Goal: Book appointment/travel/reservation

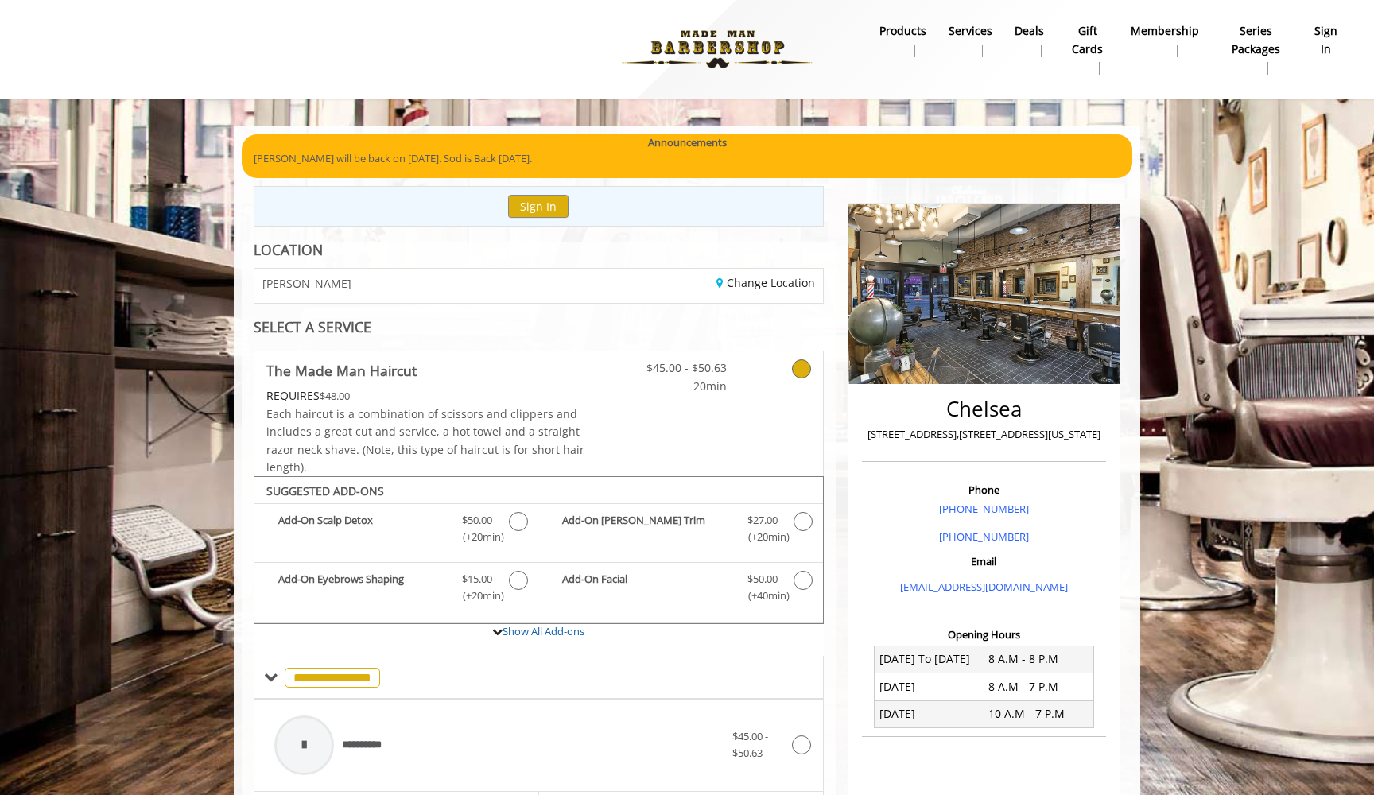
click at [792, 269] on div "Change Location" at bounding box center [686, 286] width 296 height 34
click at [792, 284] on link "Change Location" at bounding box center [766, 282] width 99 height 15
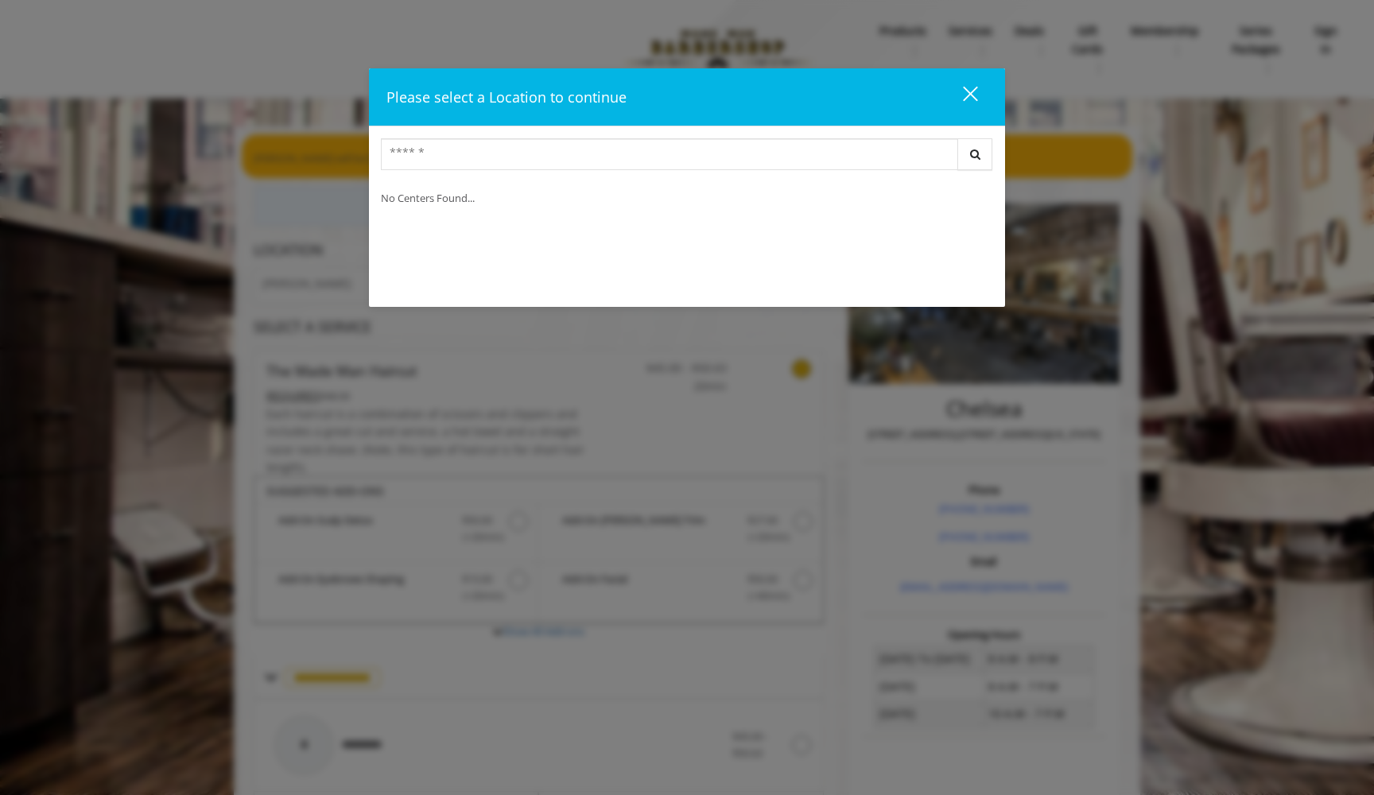
click at [969, 89] on div "close" at bounding box center [961, 97] width 32 height 24
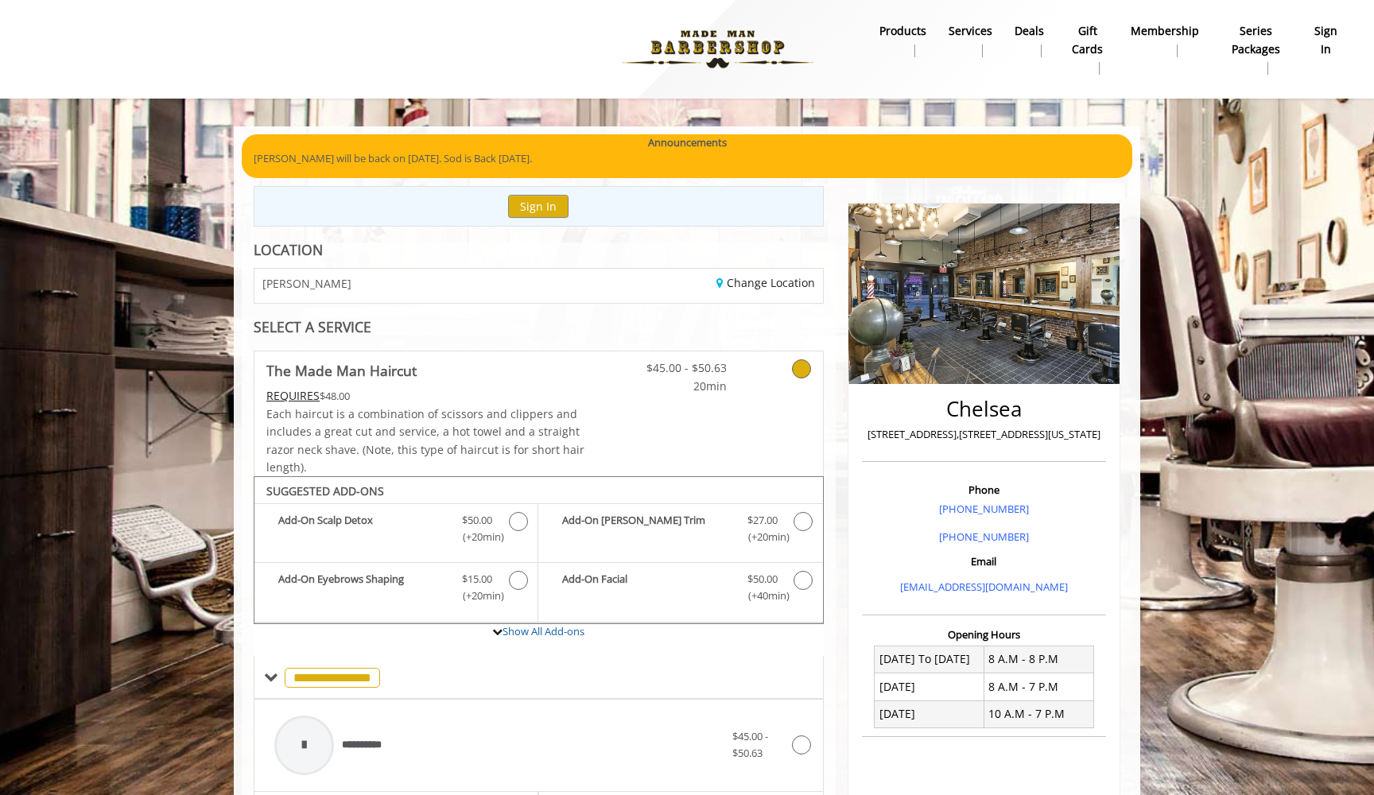
click at [784, 272] on div "Change Location" at bounding box center [686, 286] width 296 height 34
click at [778, 286] on link "Change Location" at bounding box center [766, 282] width 99 height 15
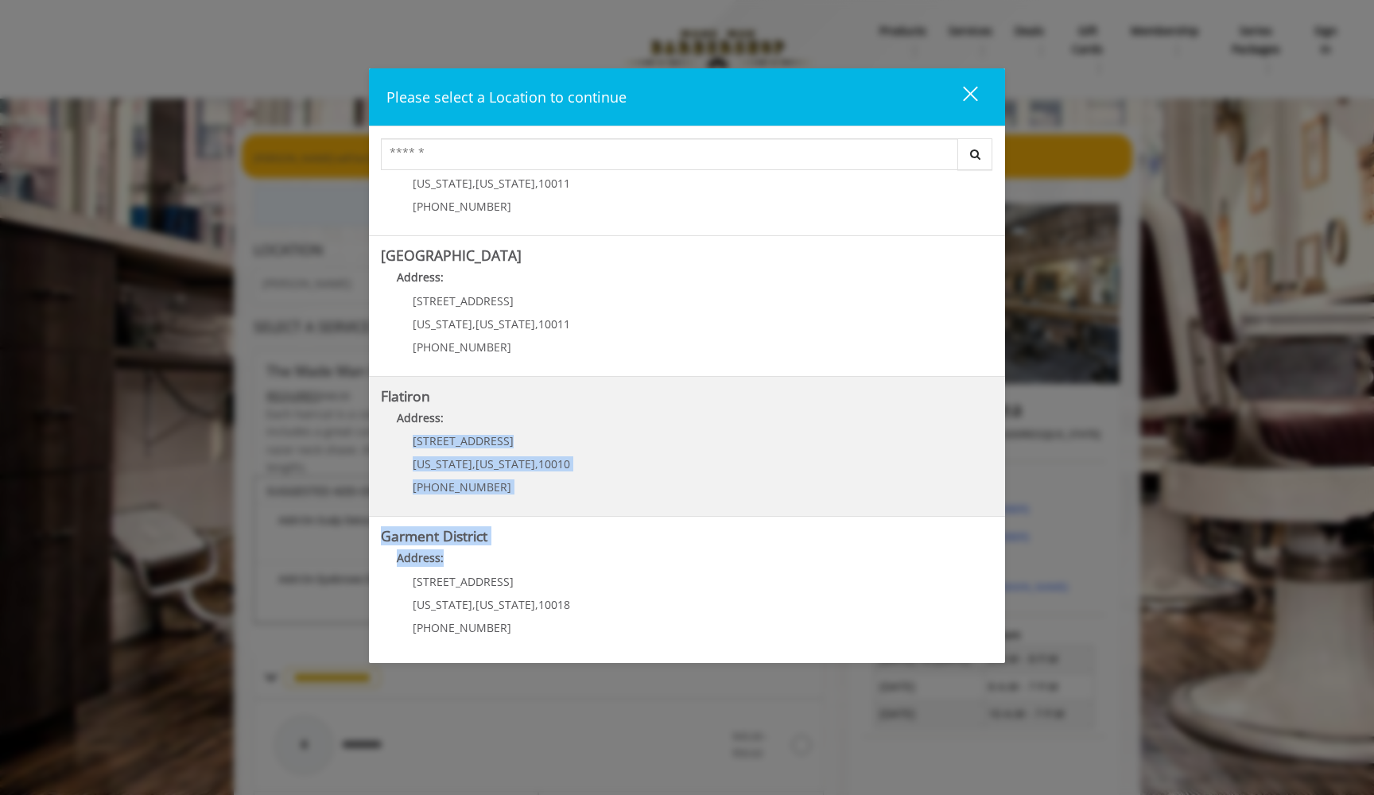
drag, startPoint x: 607, startPoint y: 557, endPoint x: 632, endPoint y: 408, distance: 150.9
click at [632, 408] on div "Greenwich Village Address: 60 E 8th St Manhattan , New York , 10003 (212) 598-1…" at bounding box center [687, 416] width 636 height 477
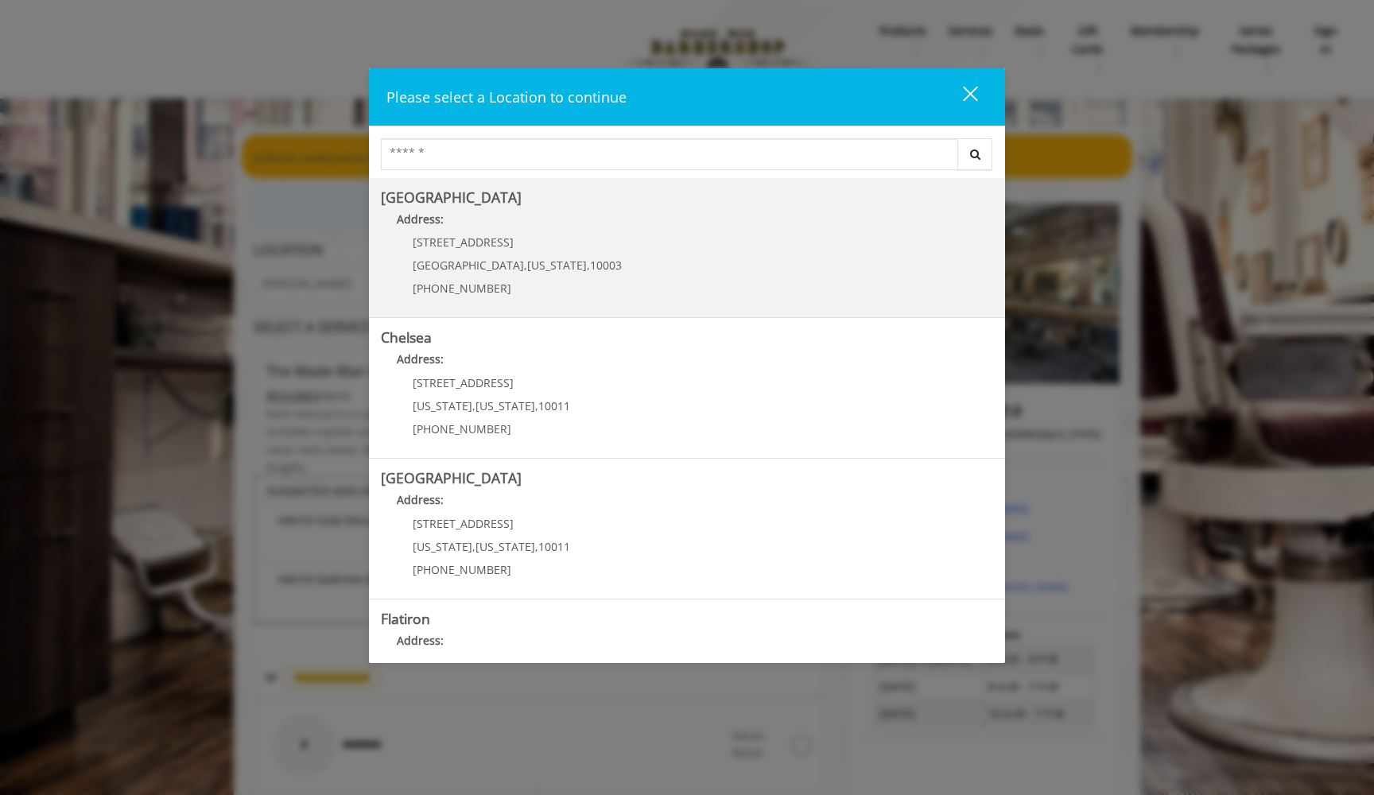
click at [591, 266] on Village "Greenwich Village Address: 60 E 8th St Manhattan , New York , 10003 (212) 598-1…" at bounding box center [687, 248] width 612 height 116
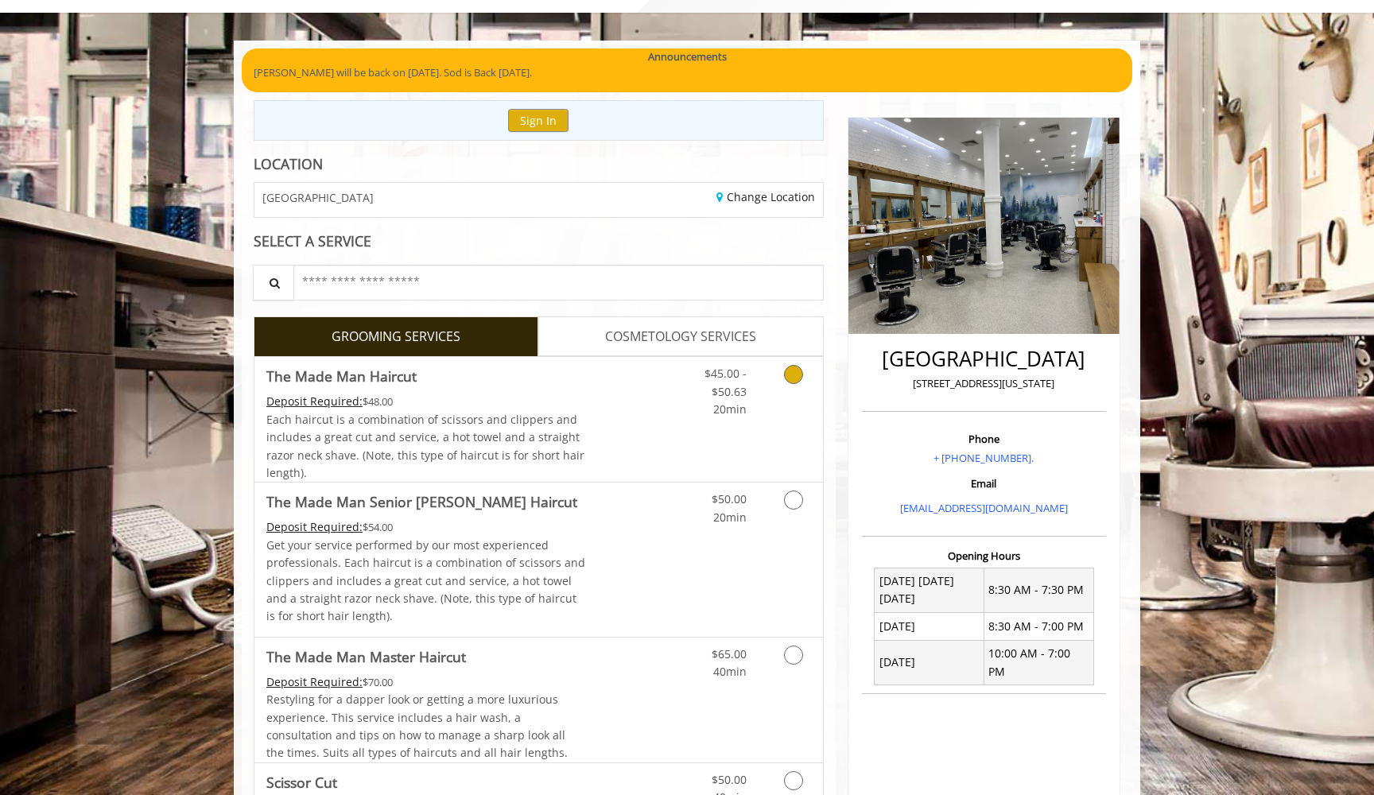
click at [785, 387] on link "Grooming services" at bounding box center [791, 387] width 41 height 61
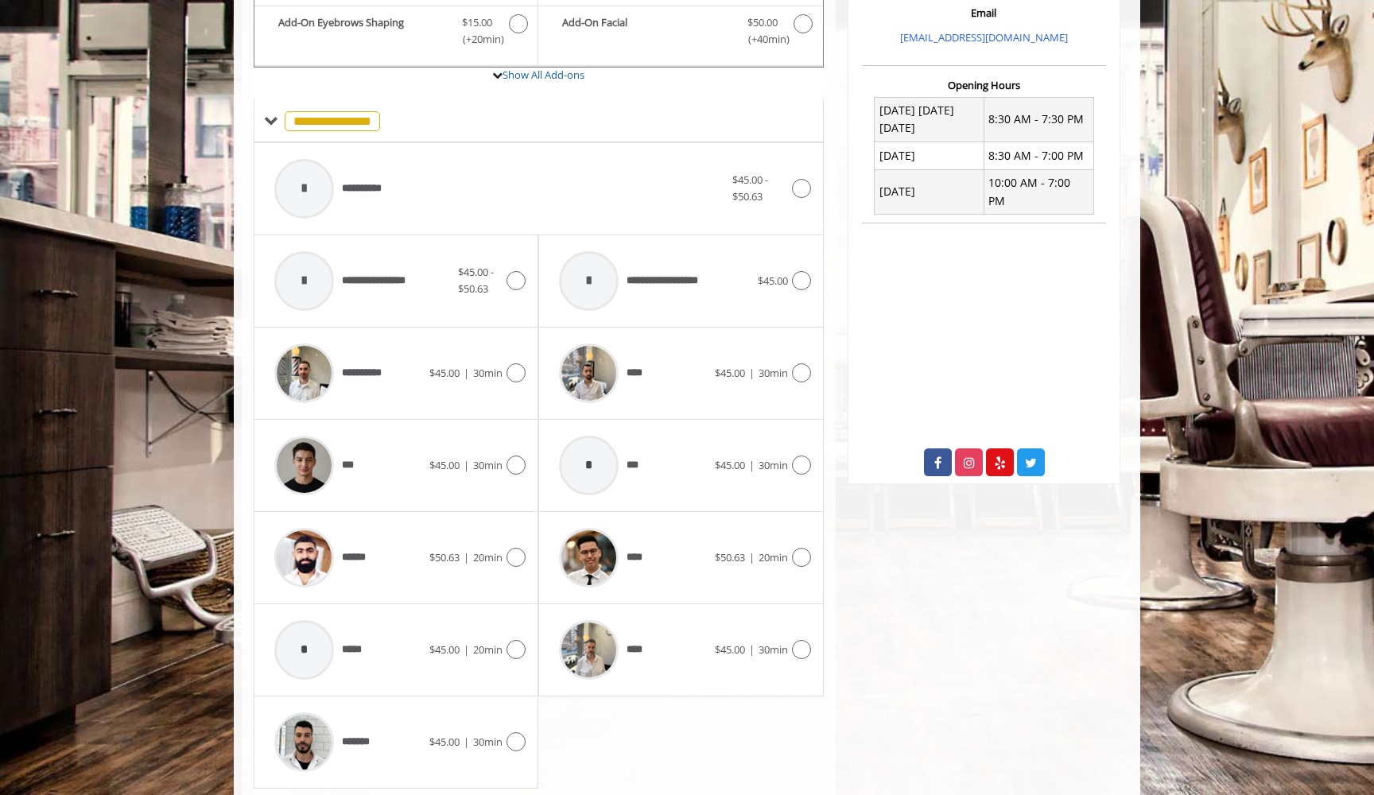
scroll to position [566, 0]
